Goal: Task Accomplishment & Management: Manage account settings

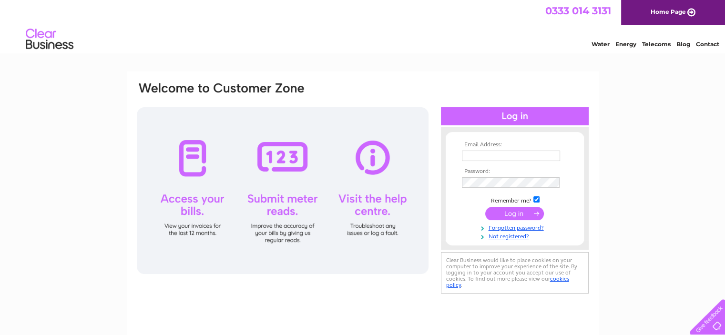
type input "[EMAIL_ADDRESS][DOMAIN_NAME]"
click at [509, 209] on input "submit" at bounding box center [514, 213] width 59 height 13
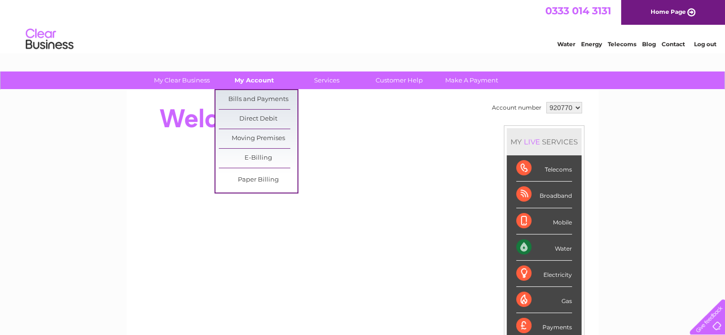
click at [252, 76] on link "My Account" at bounding box center [254, 80] width 79 height 18
click at [247, 97] on link "Bills and Payments" at bounding box center [258, 99] width 79 height 19
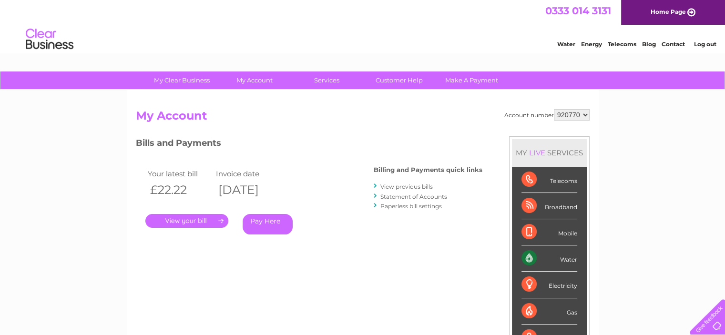
click at [206, 219] on link "." at bounding box center [186, 221] width 83 height 14
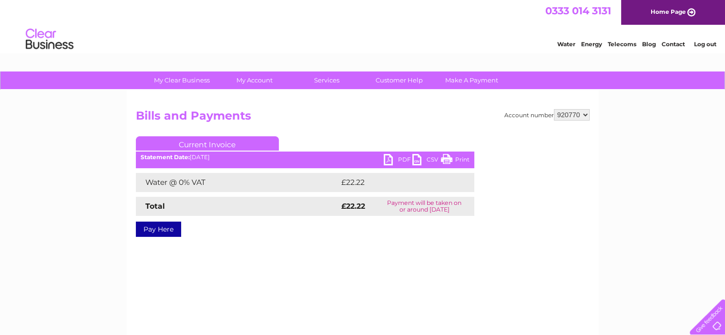
click at [392, 154] on link "PDF" at bounding box center [398, 161] width 29 height 14
